Goal: Task Accomplishment & Management: Manage account settings

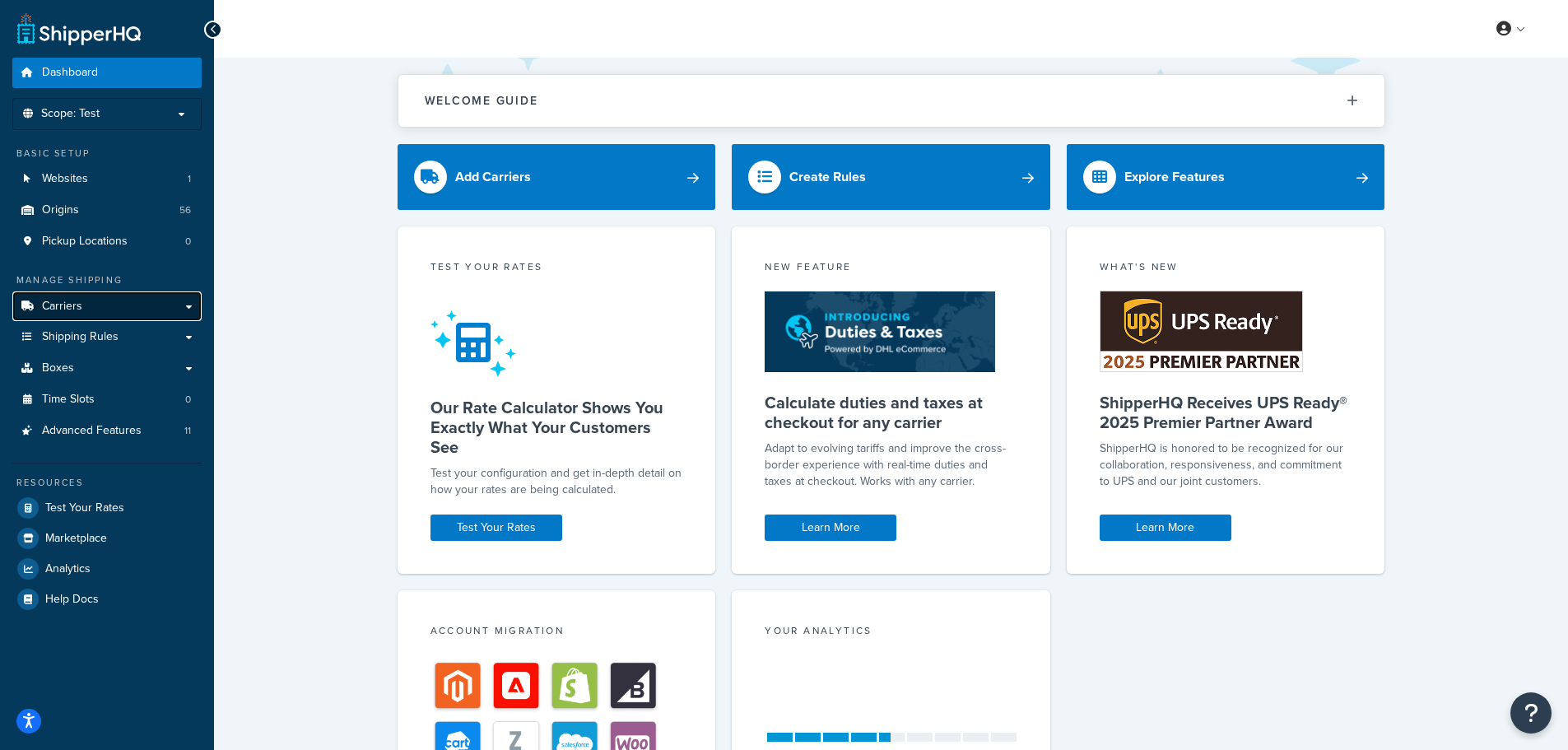
click at [187, 300] on link "Carriers" at bounding box center [107, 306] width 189 height 30
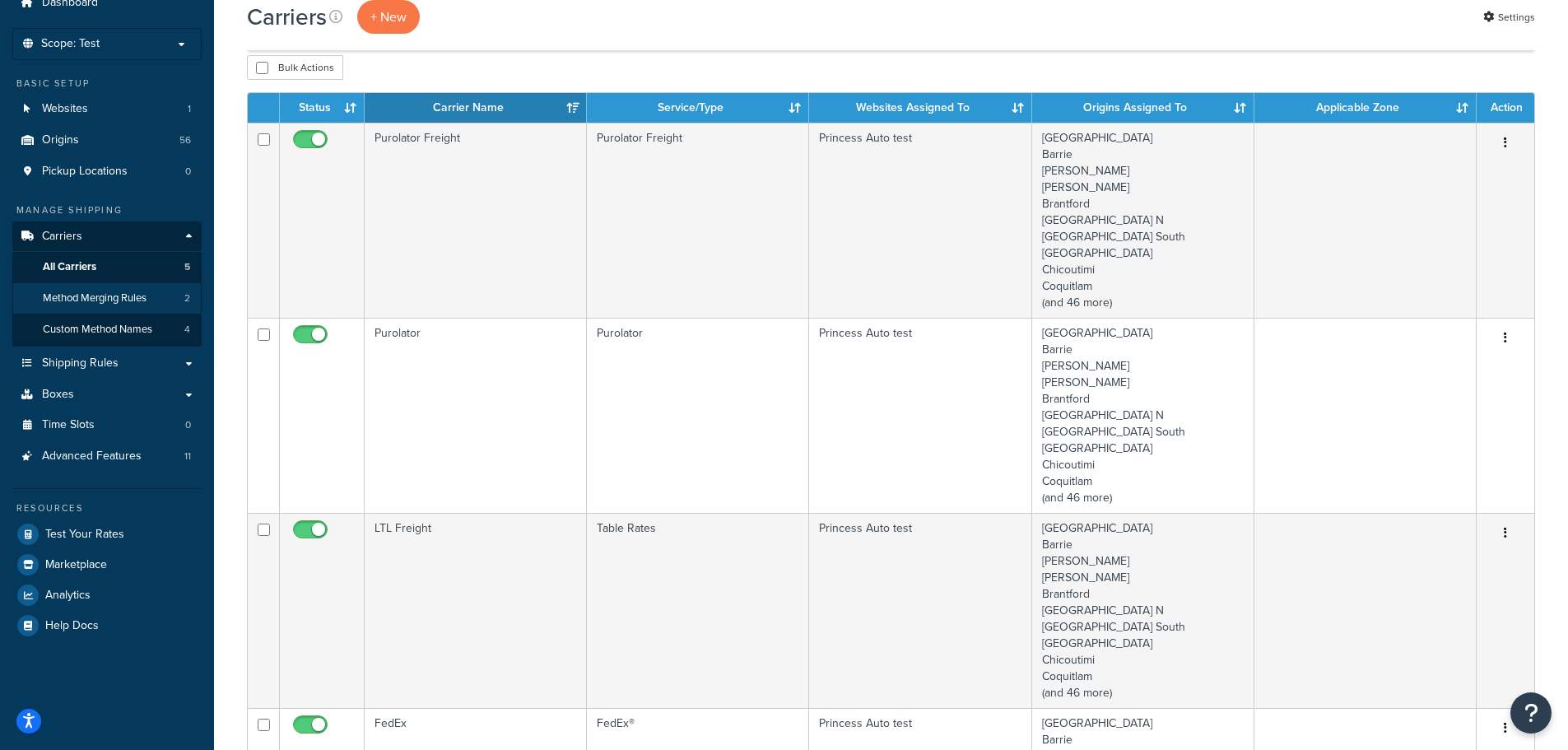
scroll to position [165, 0]
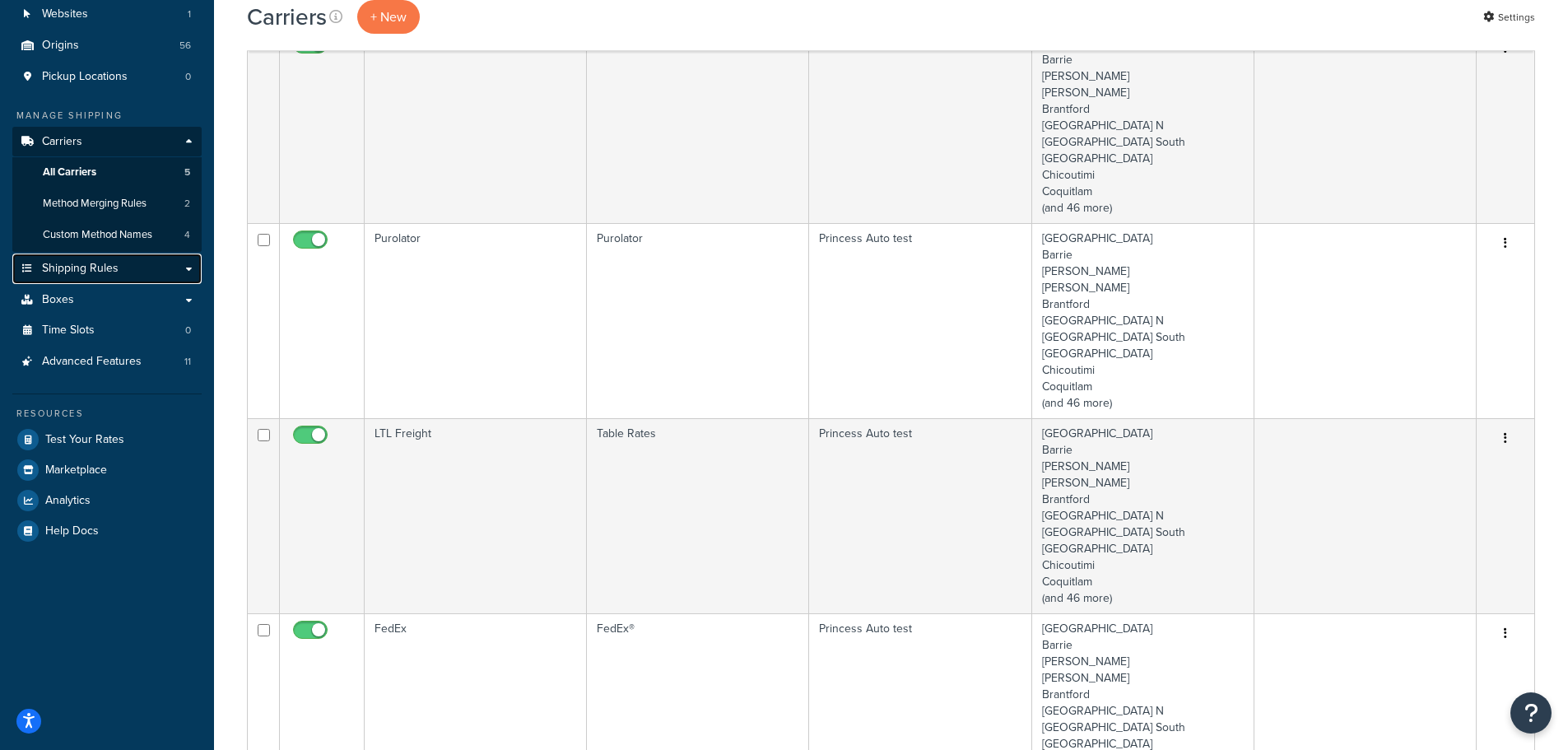
click at [130, 266] on link "Shipping Rules" at bounding box center [107, 269] width 189 height 30
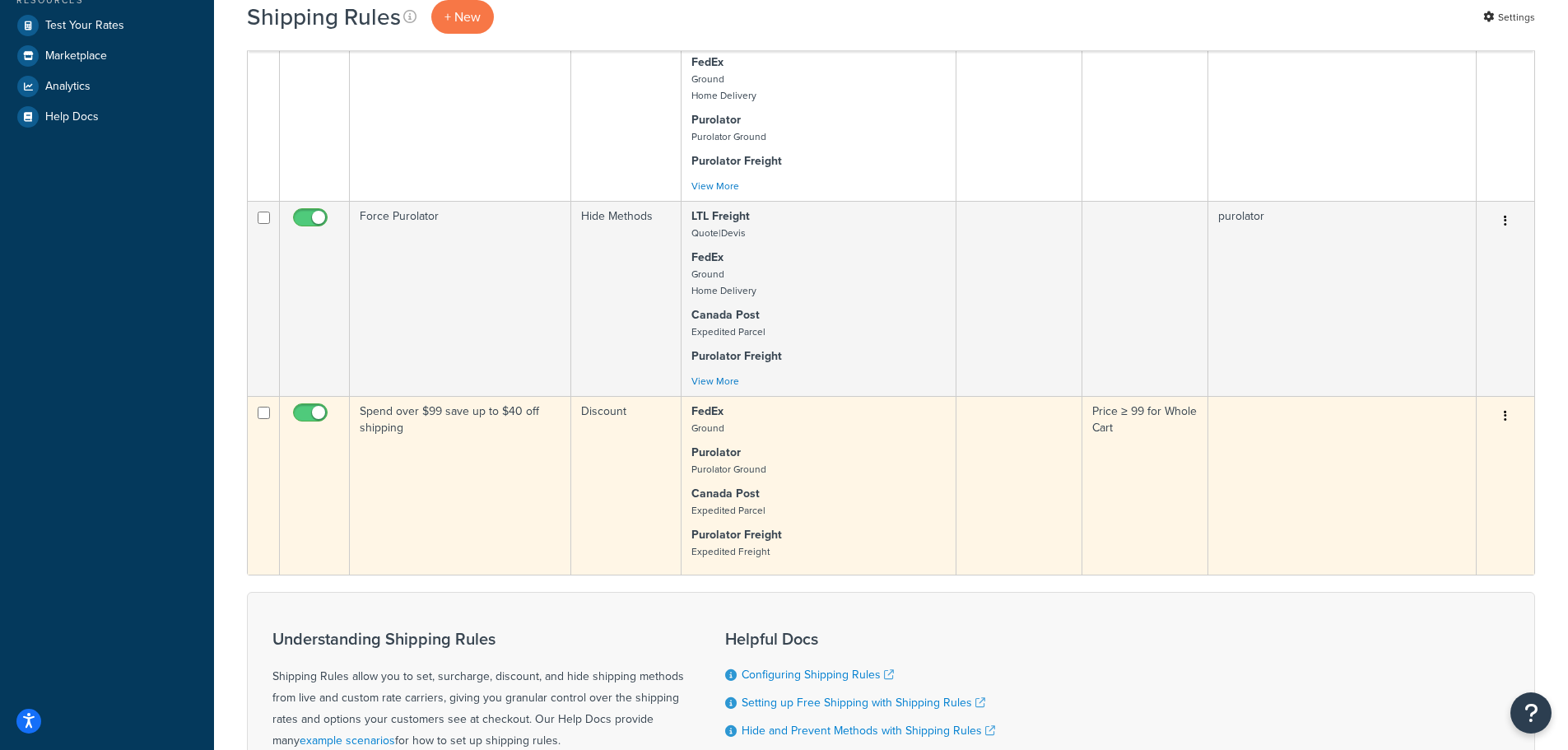
scroll to position [659, 0]
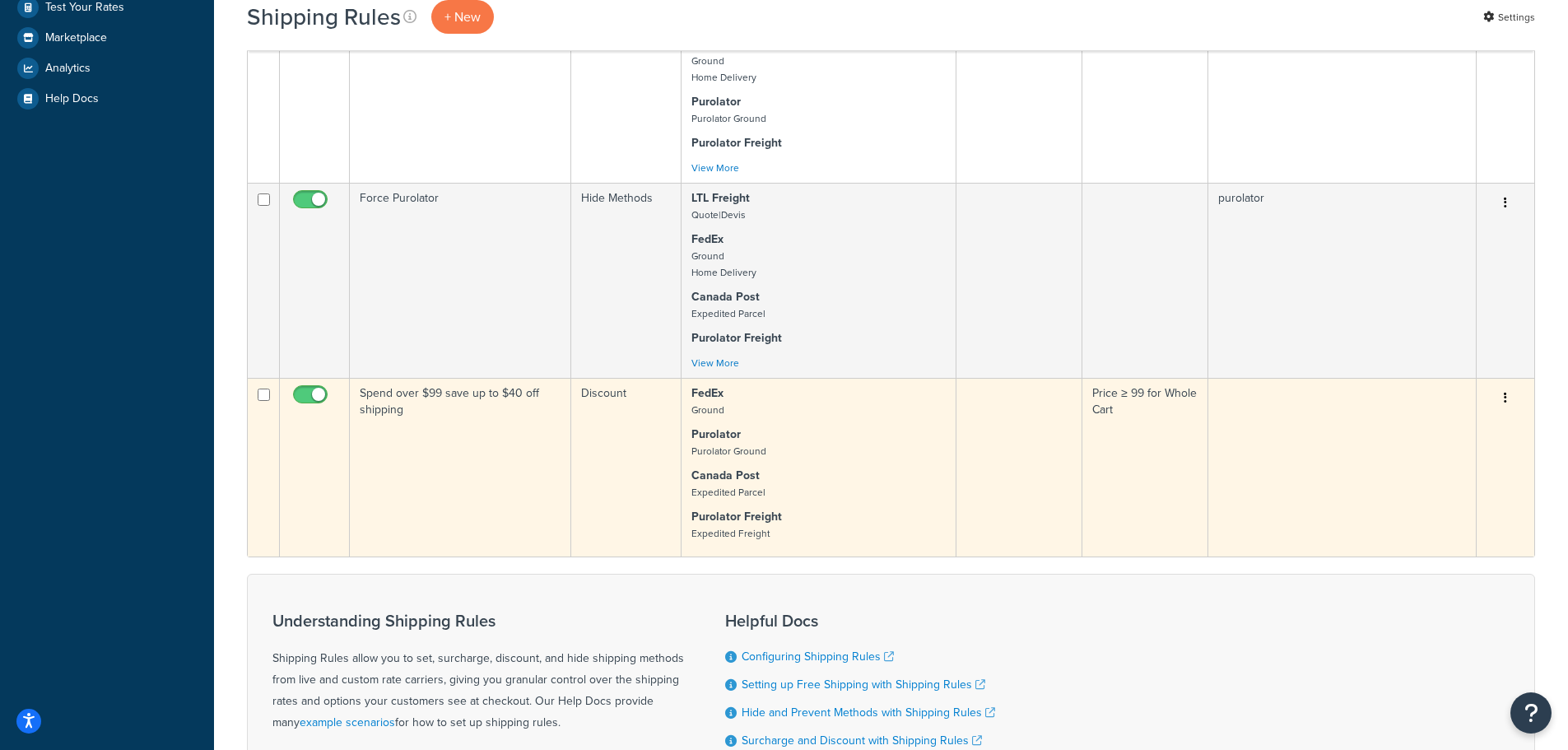
click at [307, 394] on input "checkbox" at bounding box center [312, 398] width 46 height 21
checkbox input "false"
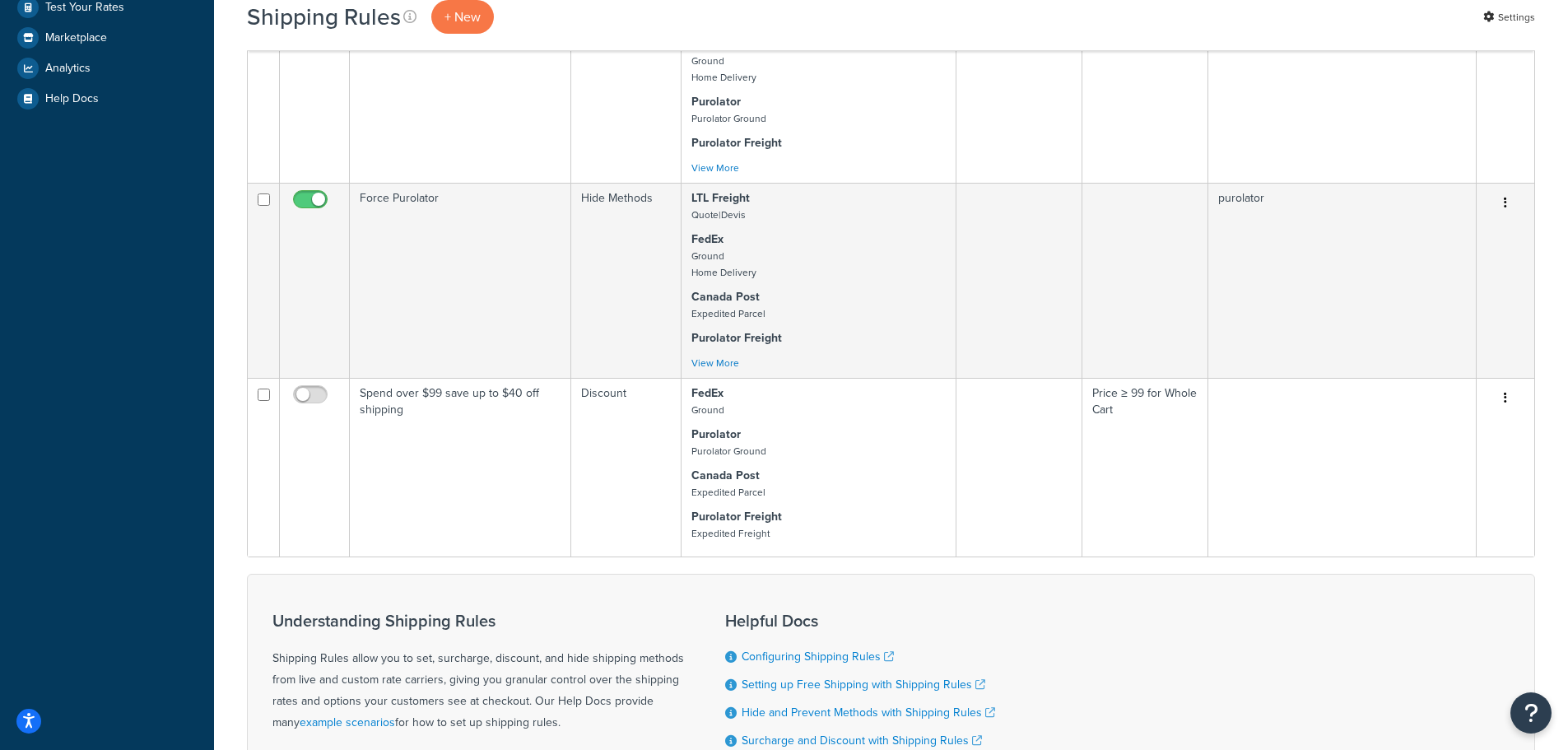
click at [227, 430] on div "Shipping Rules + New Settings Bulk Actions Duplicate Delete Contact Us Send Us …" at bounding box center [891, 163] width 1354 height 1528
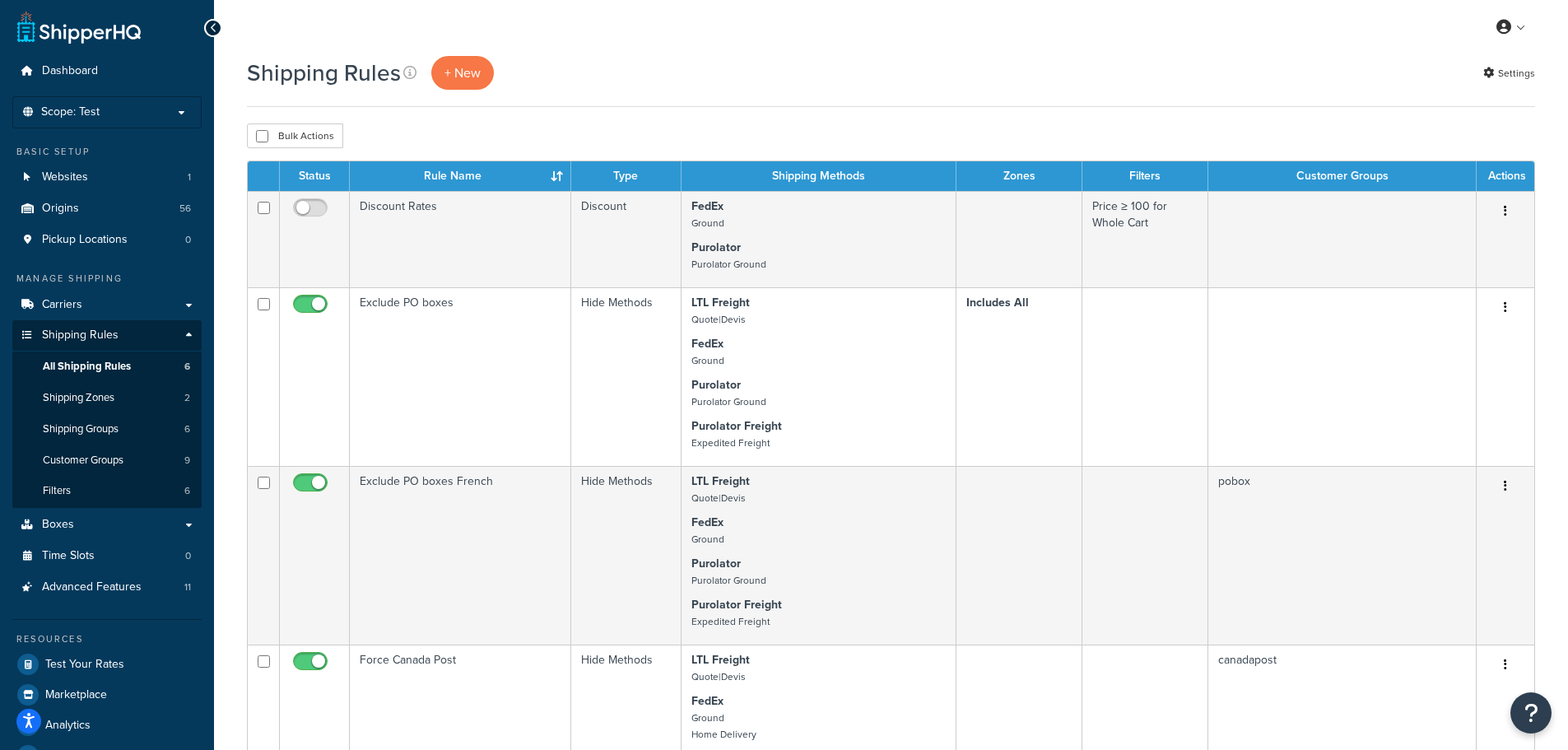
scroll to position [0, 0]
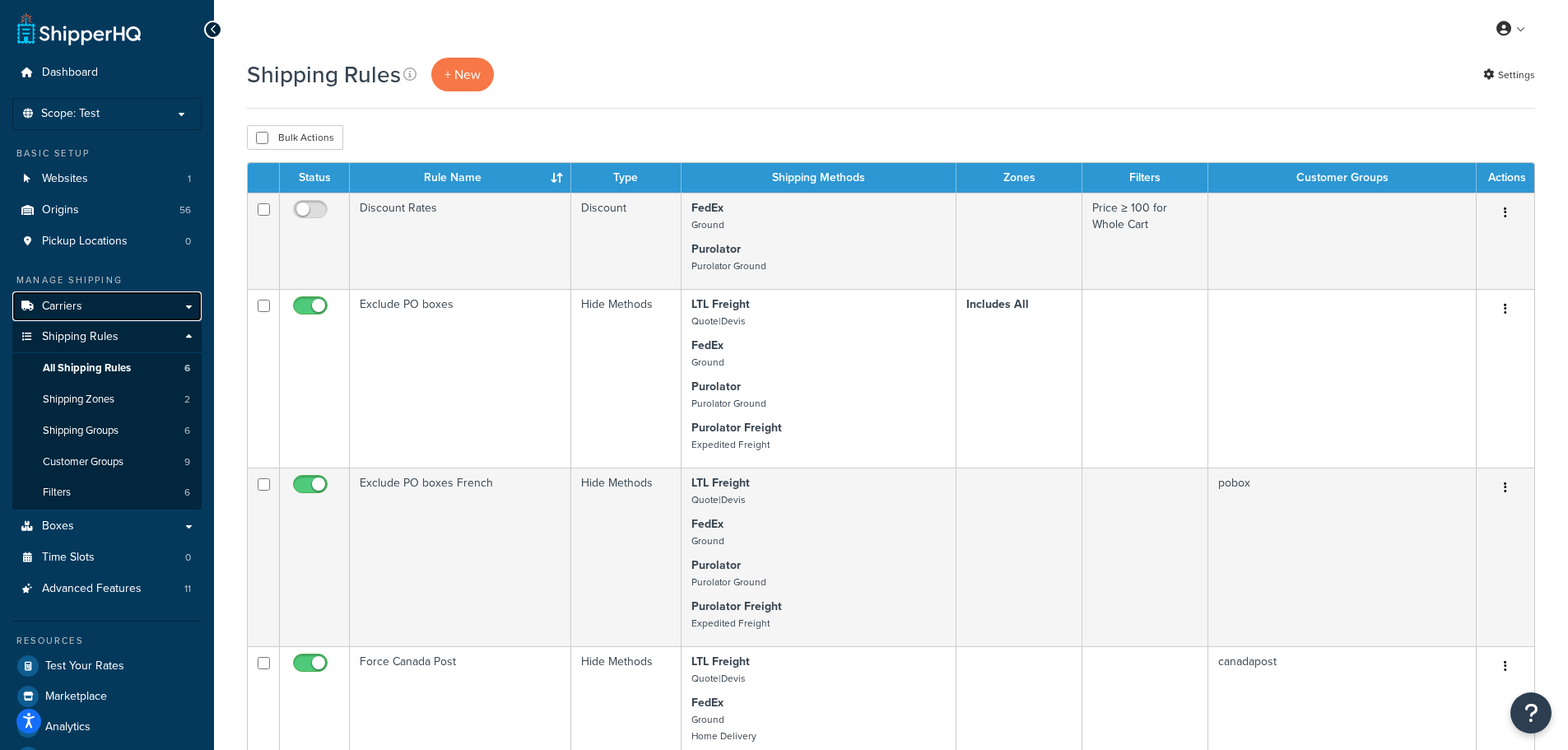
click at [78, 303] on span "Carriers" at bounding box center [62, 306] width 40 height 14
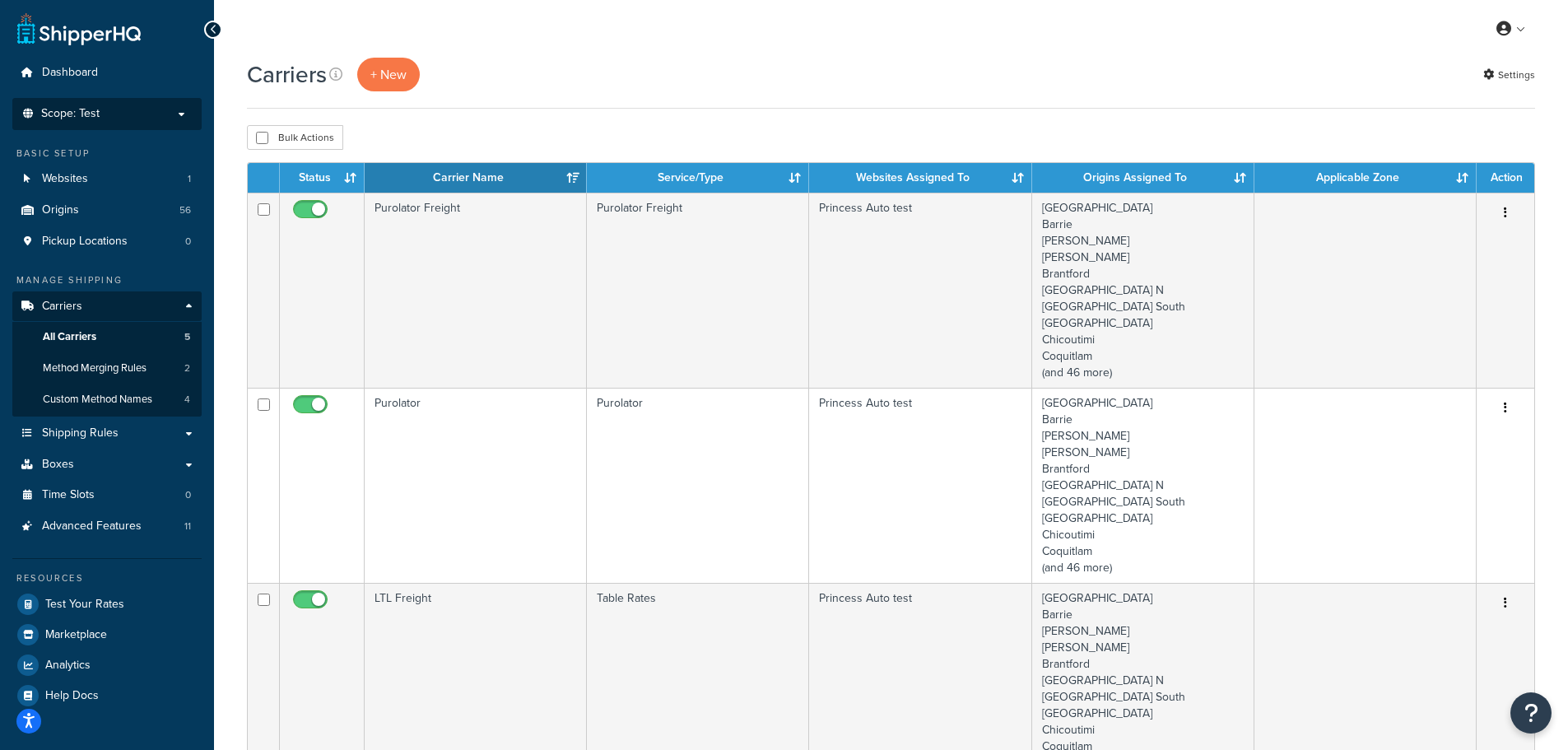
click at [152, 105] on li "Scope: Test Live Development Integration" at bounding box center [107, 114] width 189 height 32
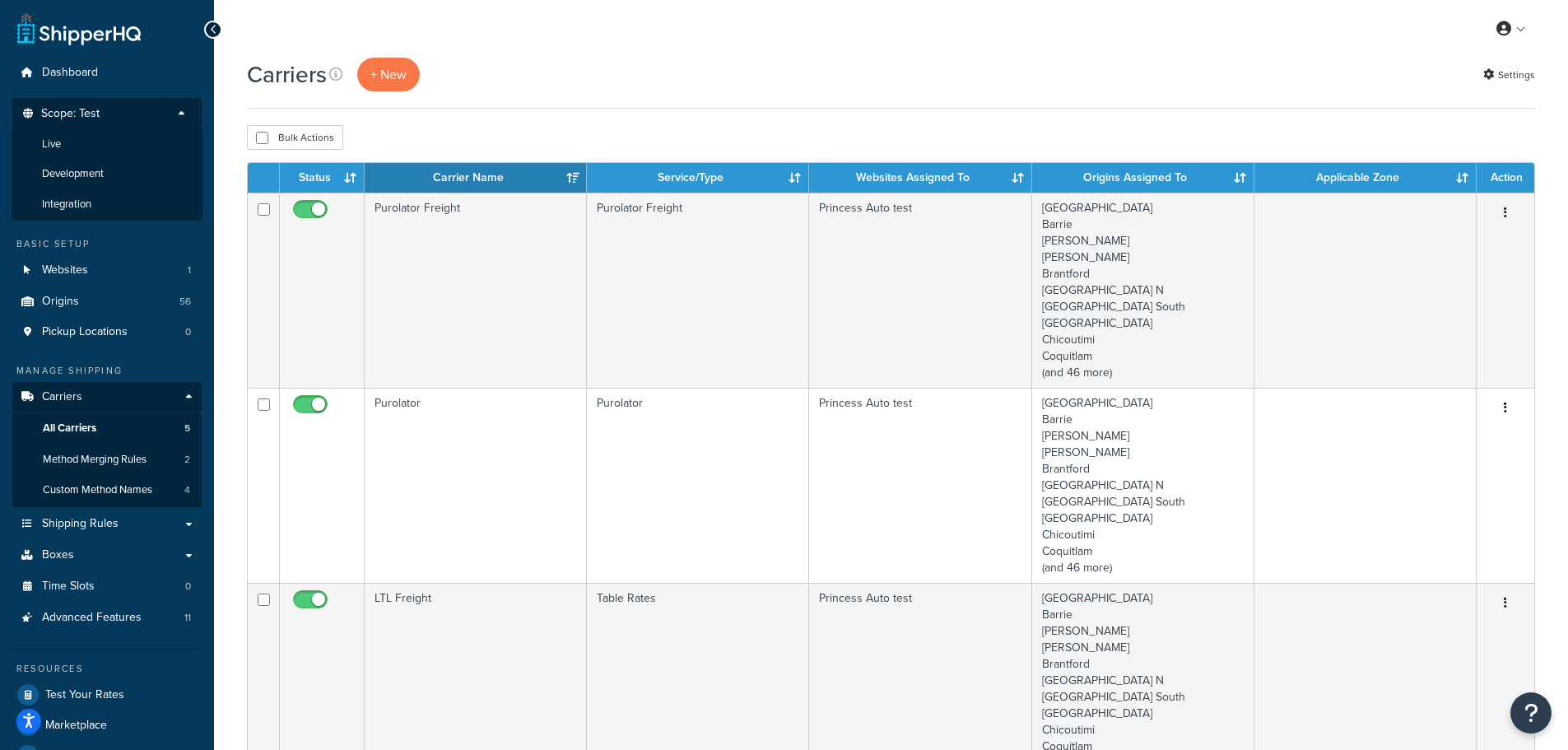
click at [253, 74] on h1 "Carriers" at bounding box center [287, 74] width 80 height 32
click at [275, 77] on h1 "Carriers" at bounding box center [287, 74] width 80 height 32
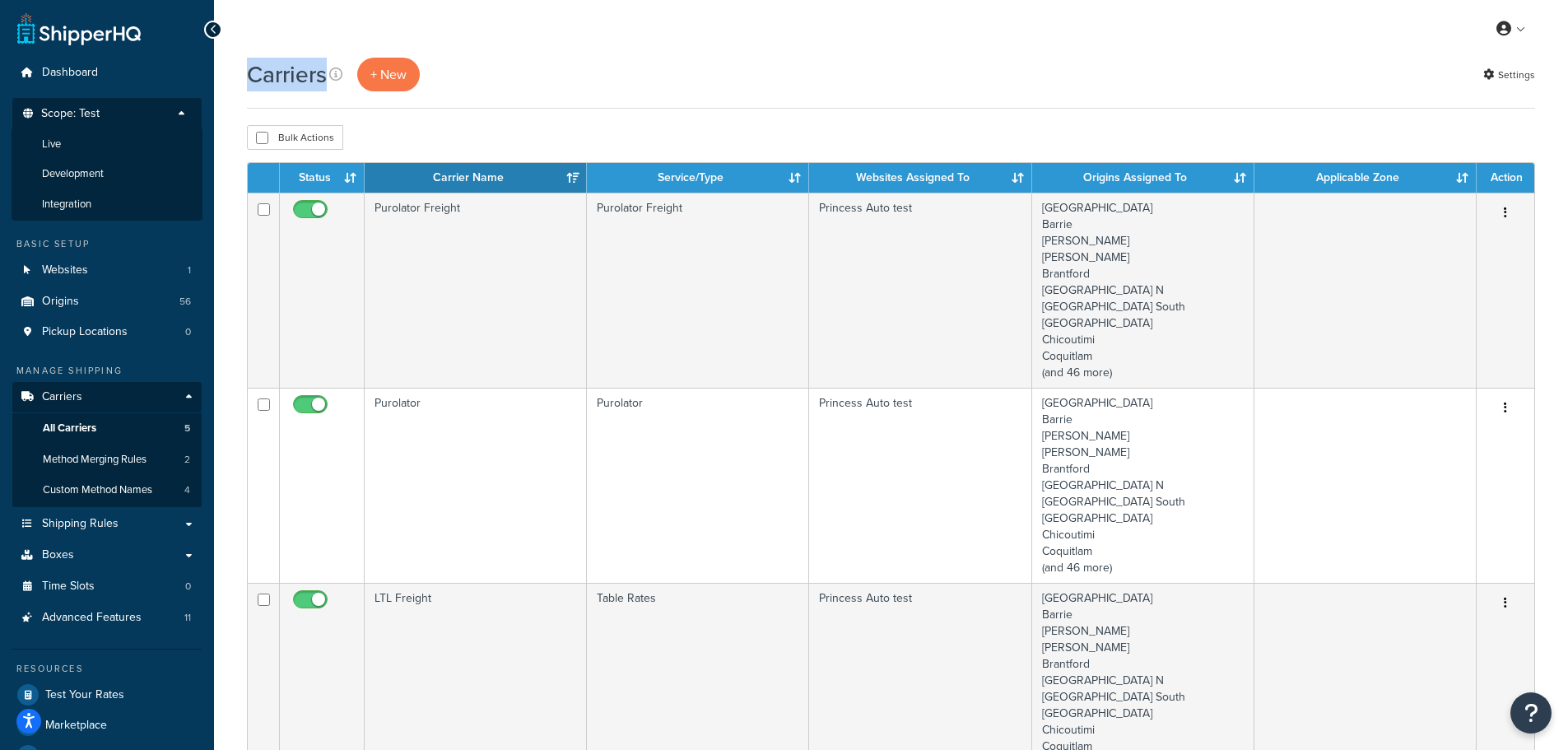
click at [265, 74] on h1 "Carriers" at bounding box center [287, 74] width 80 height 32
click at [250, 79] on h1 "Carriers" at bounding box center [287, 74] width 80 height 32
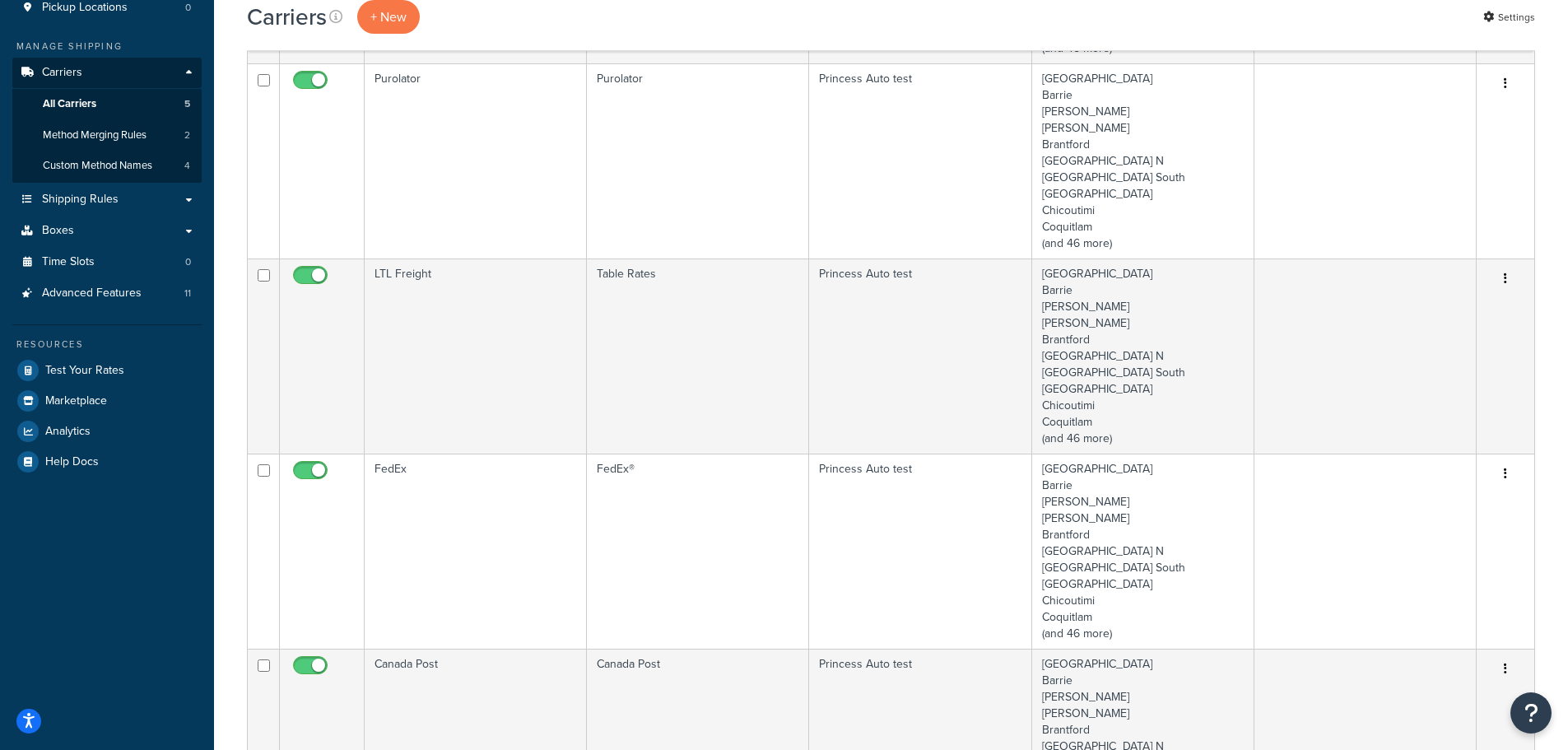
scroll to position [329, 0]
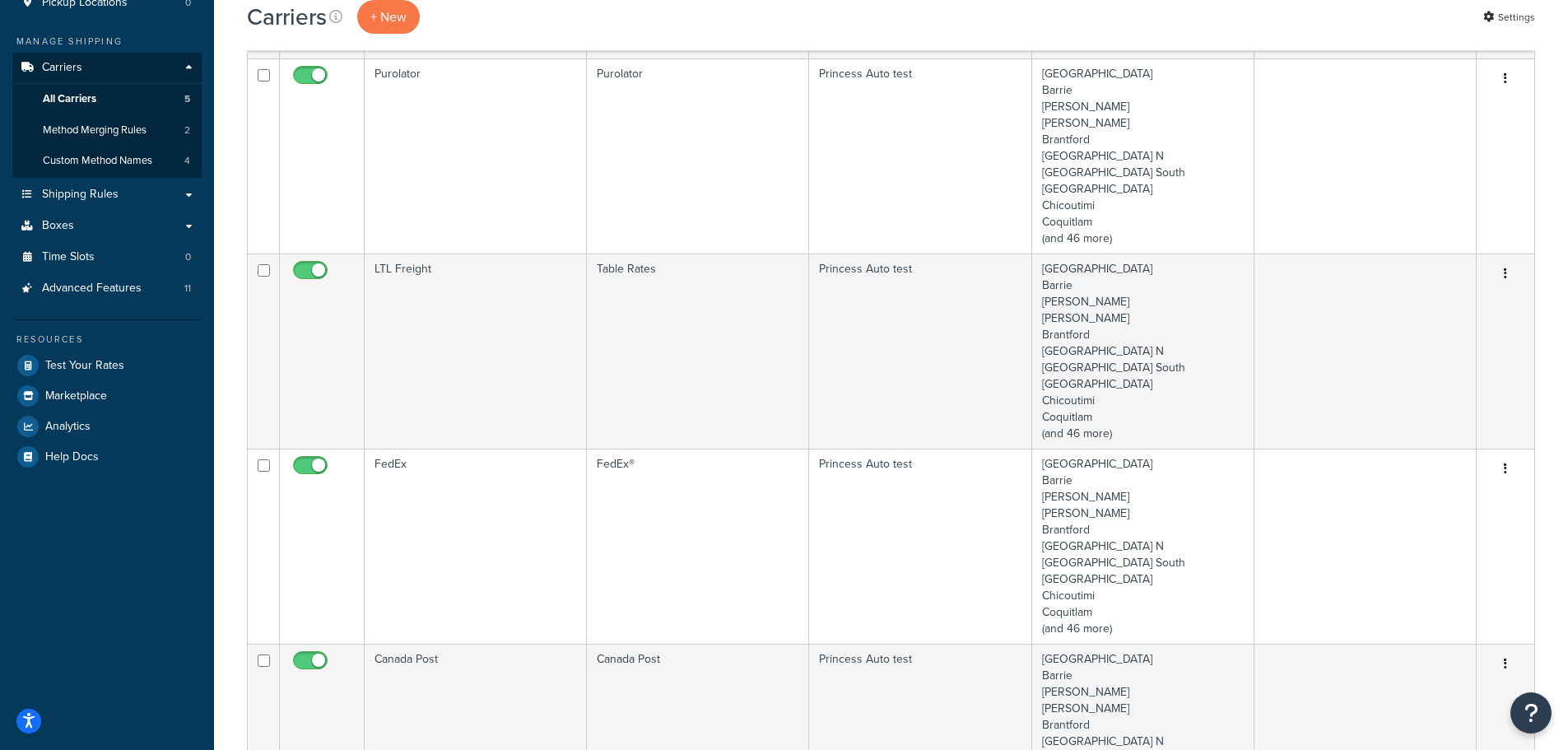
click at [1536, 312] on div "Carriers + New Settings Bulk Actions Duplicate [GEOGRAPHIC_DATA] Contact Us Sen…" at bounding box center [891, 472] width 1354 height 1488
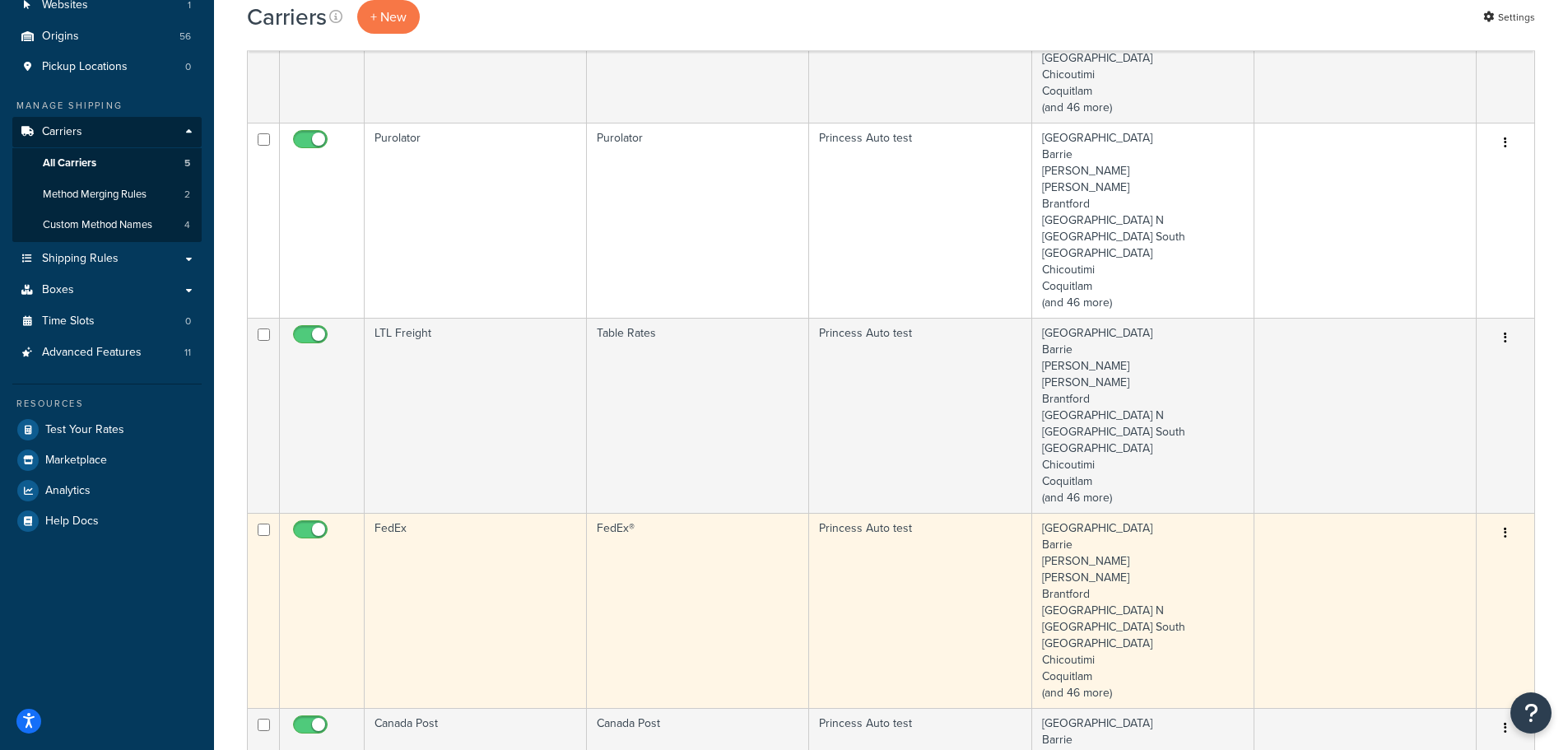
scroll to position [0, 0]
